Goal: Navigation & Orientation: Understand site structure

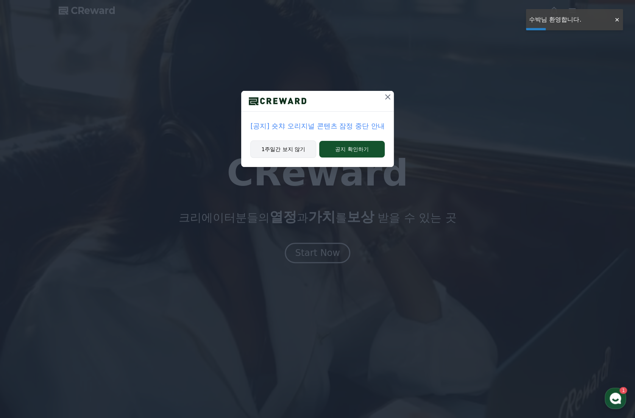
click at [297, 153] on button "1주일간 보지 않기" at bounding box center [283, 148] width 66 height 17
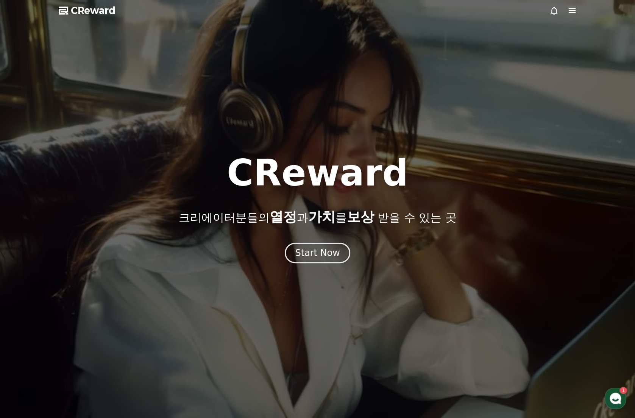
click at [328, 241] on div "CReward 크리에이터분들의 열정 과 가치 를 보상 받을 수 있는 곳 Start Now" at bounding box center [317, 209] width 635 height 108
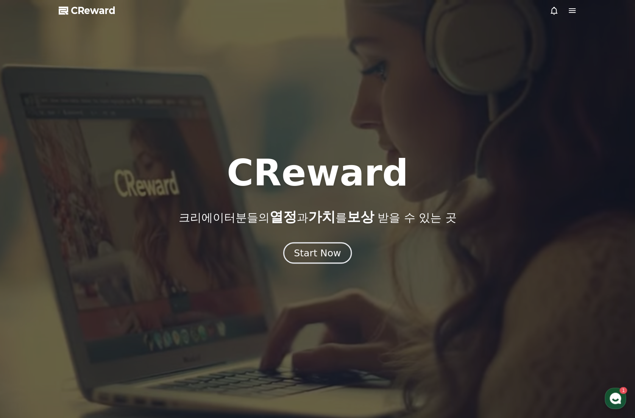
click at [326, 244] on button "Start Now" at bounding box center [317, 253] width 68 height 22
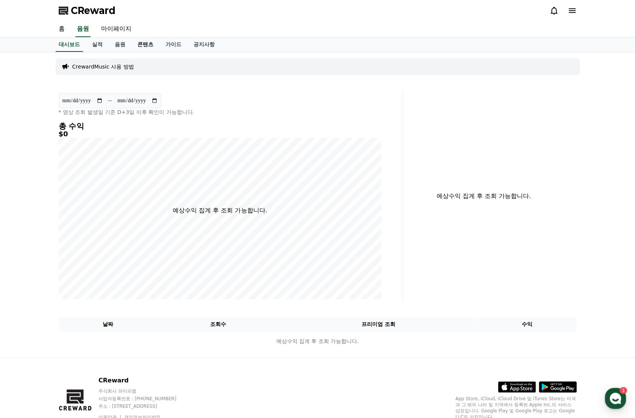
click at [146, 45] on link "콘텐츠" at bounding box center [145, 44] width 28 height 14
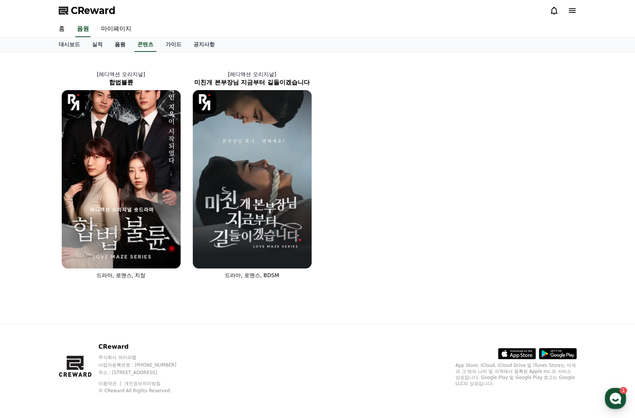
click at [120, 47] on link "음원" at bounding box center [120, 44] width 23 height 14
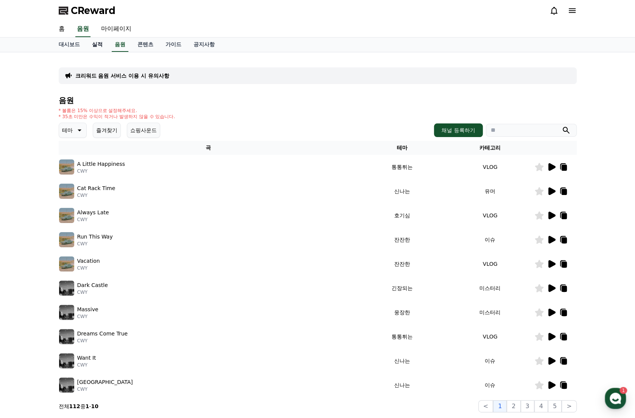
click at [100, 49] on link "실적" at bounding box center [97, 44] width 23 height 14
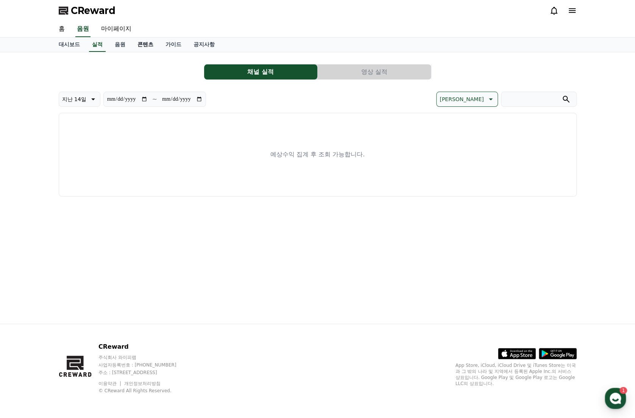
click at [148, 47] on link "콘텐츠" at bounding box center [145, 44] width 28 height 14
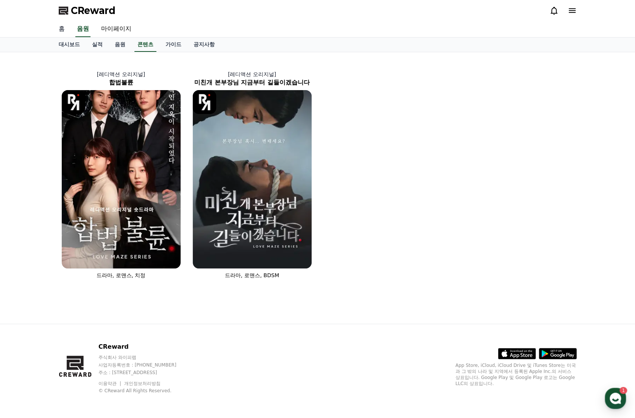
click at [61, 30] on link "홈" at bounding box center [62, 29] width 18 height 16
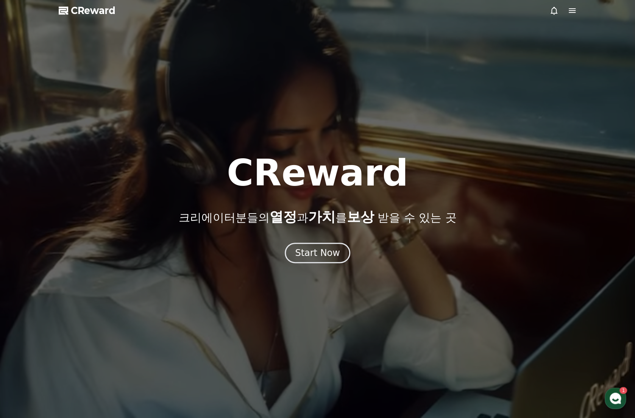
click at [549, 6] on icon at bounding box center [553, 10] width 9 height 9
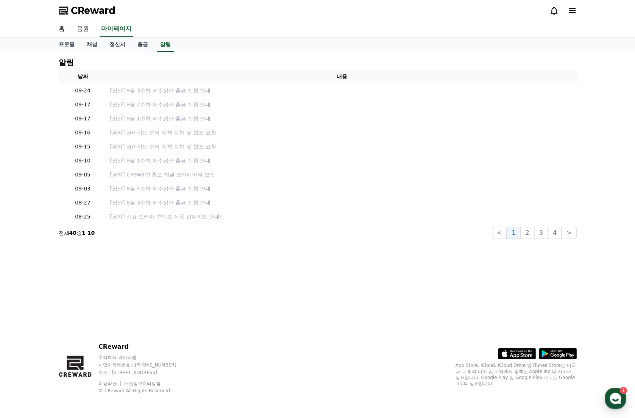
click at [81, 31] on link "음원" at bounding box center [83, 29] width 24 height 16
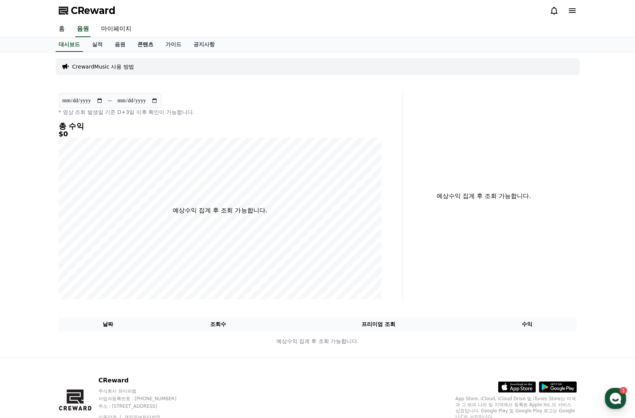
click at [154, 41] on link "콘텐츠" at bounding box center [145, 44] width 28 height 14
